Goal: Find contact information: Find contact information

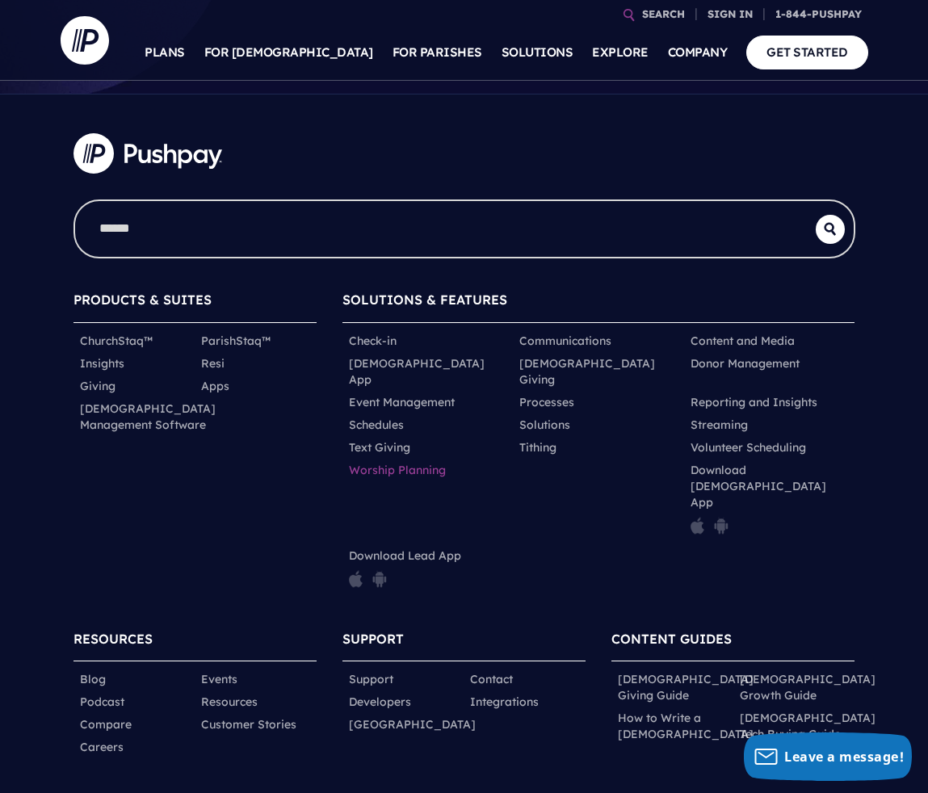
scroll to position [617, 0]
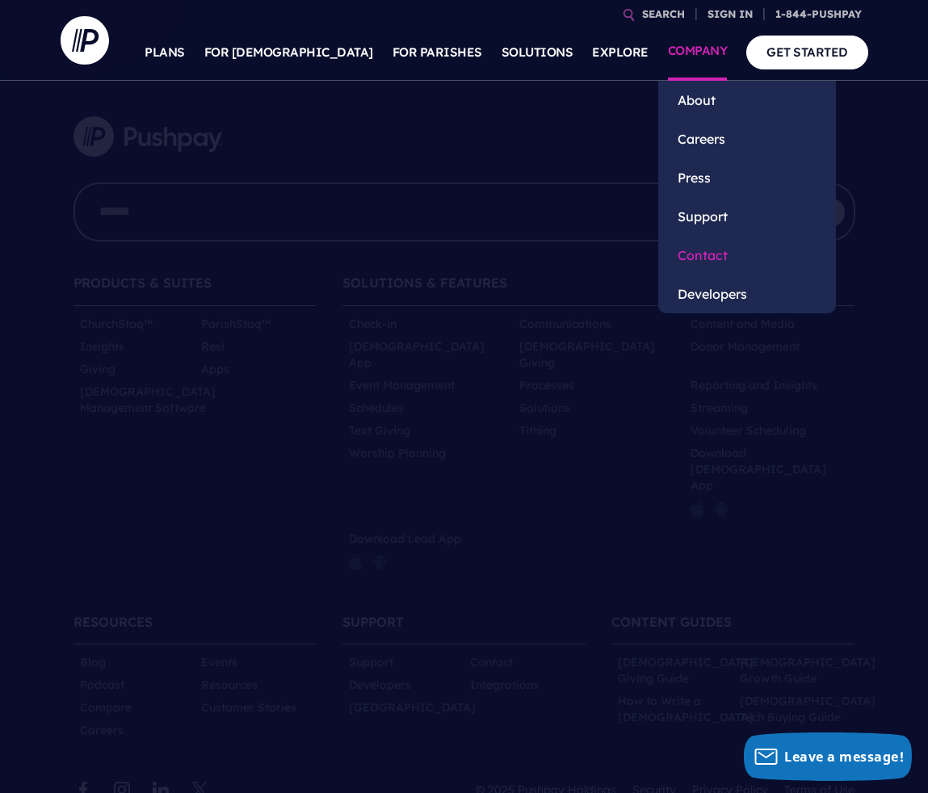
click at [702, 253] on link "Contact" at bounding box center [747, 255] width 178 height 39
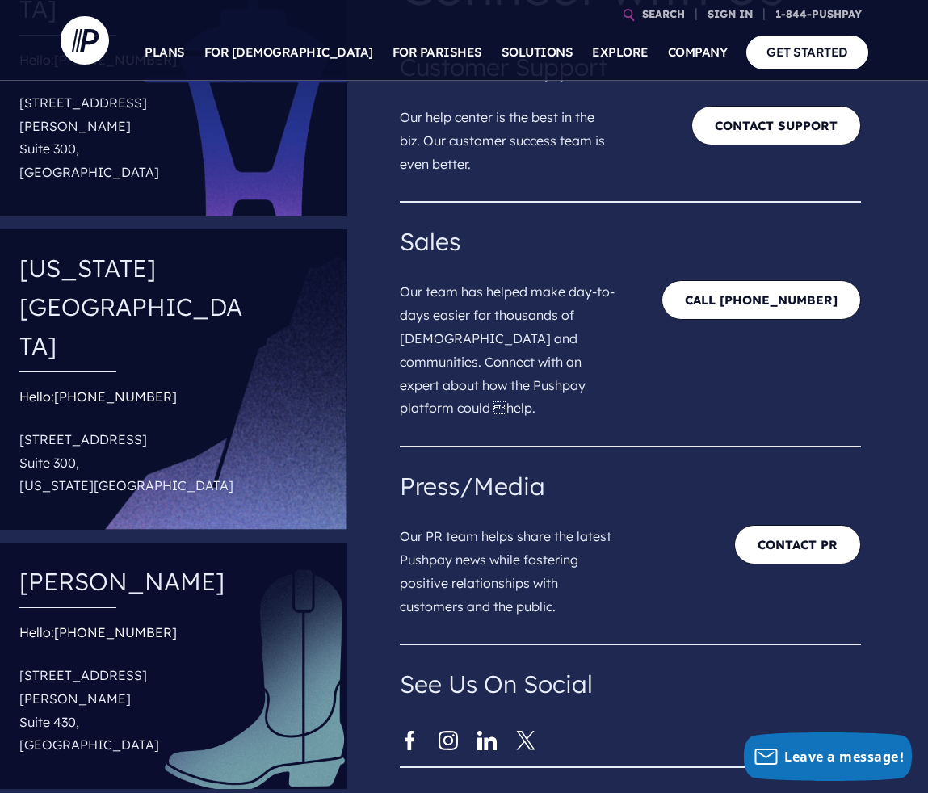
scroll to position [242, 0]
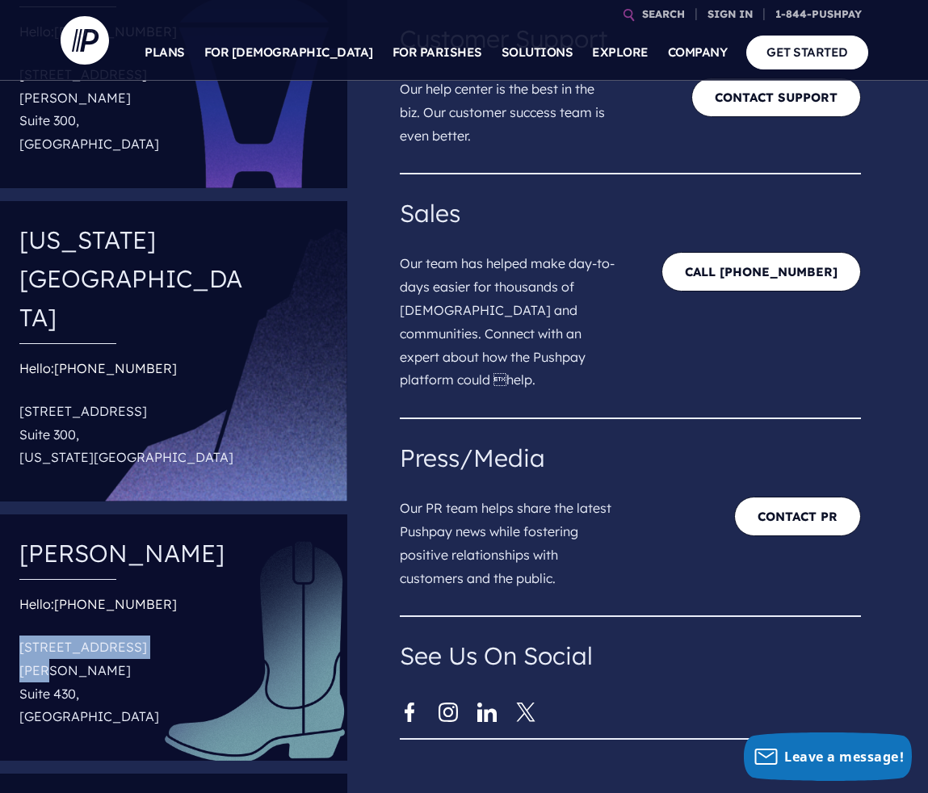
drag, startPoint x: 163, startPoint y: 502, endPoint x: 20, endPoint y: 506, distance: 143.0
click at [20, 629] on p "[STREET_ADDRESS][PERSON_NAME]" at bounding box center [134, 682] width 231 height 106
copy p "[STREET_ADDRESS][PERSON_NAME]"
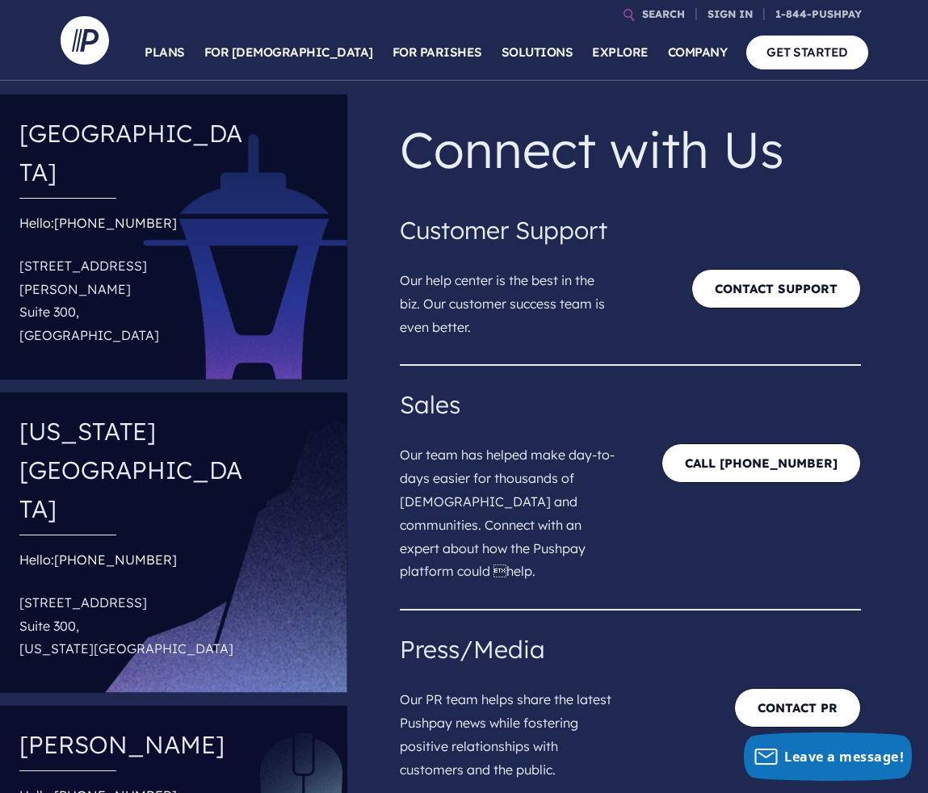
scroll to position [0, 0]
